Goal: Task Accomplishment & Management: Manage account settings

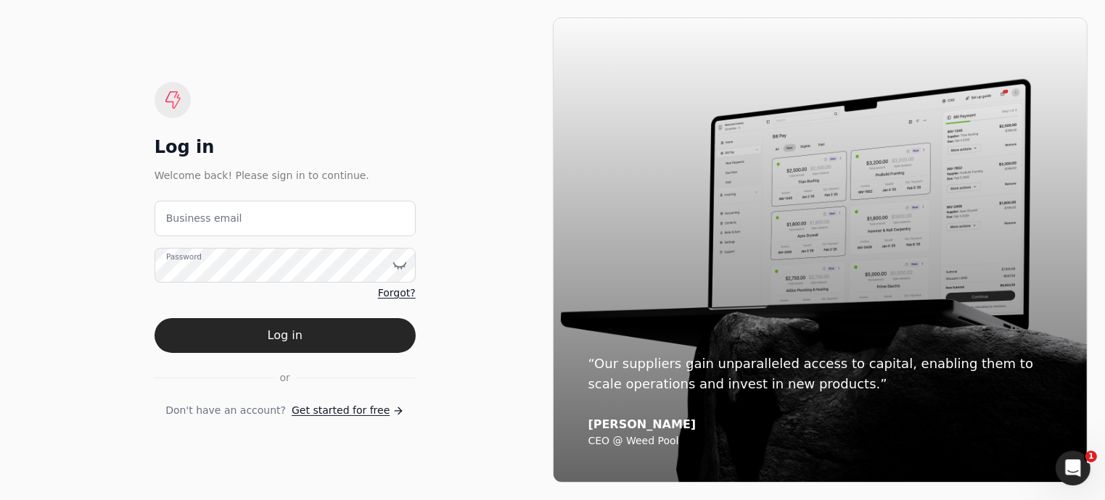
drag, startPoint x: 0, startPoint y: 0, endPoint x: 221, endPoint y: 223, distance: 313.9
click at [221, 223] on email "Business email" at bounding box center [284, 219] width 261 height 36
type email "[EMAIL_ADDRESS][DOMAIN_NAME]"
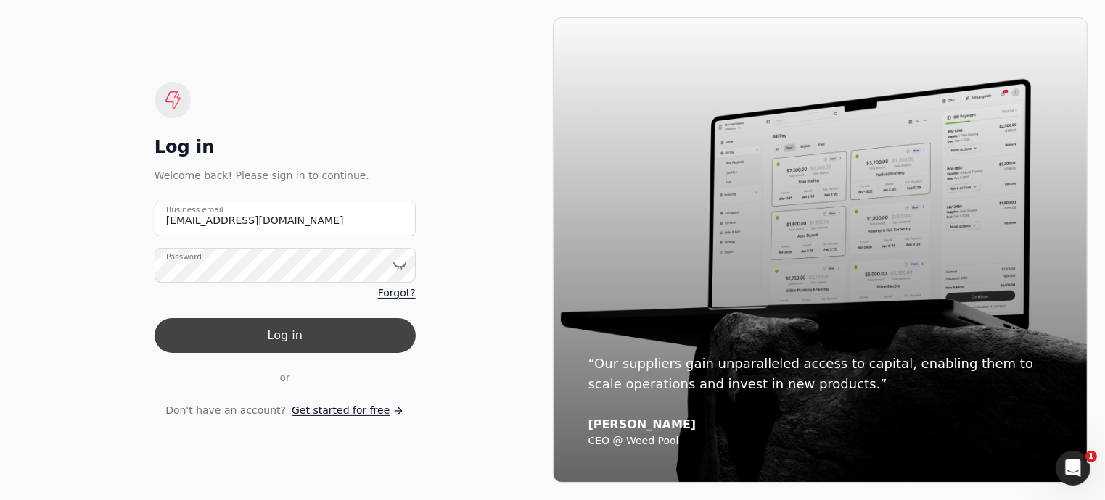
click at [277, 333] on button "Log in" at bounding box center [284, 335] width 261 height 35
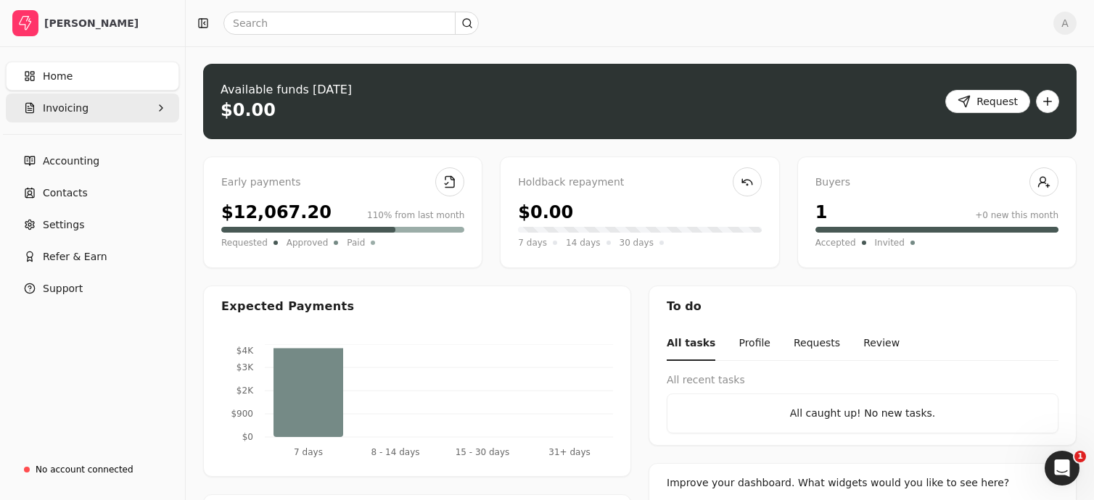
click at [73, 119] on button "Invoicing" at bounding box center [92, 108] width 173 height 29
